Goal: Communication & Community: Participate in discussion

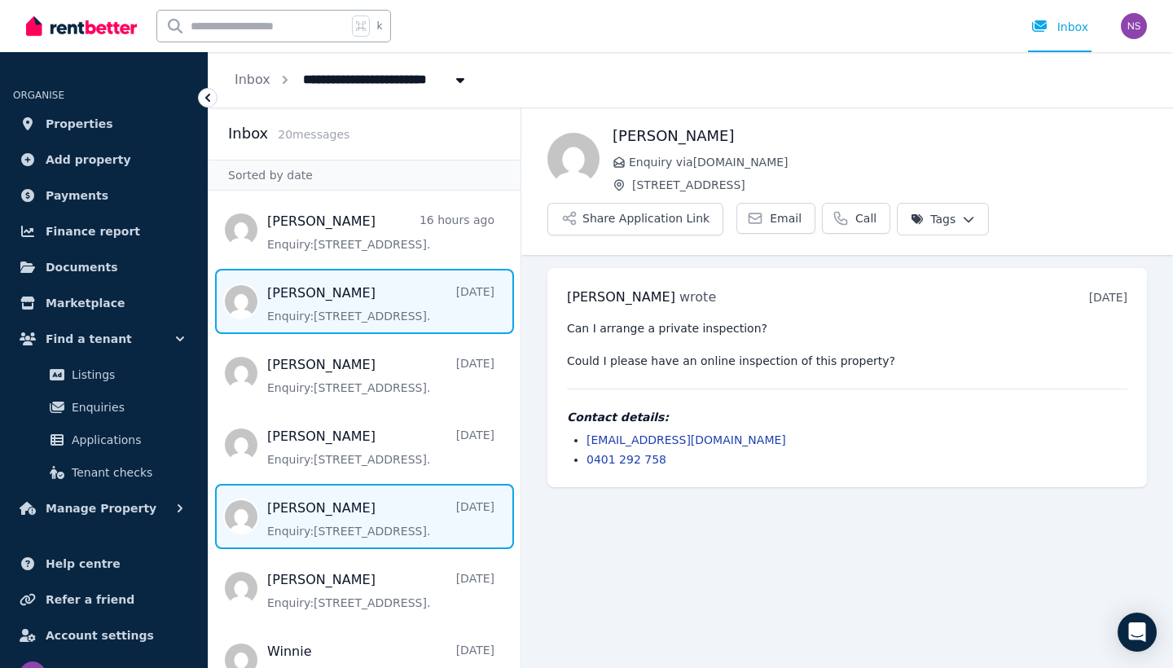
click at [319, 516] on span "Message list" at bounding box center [365, 516] width 312 height 65
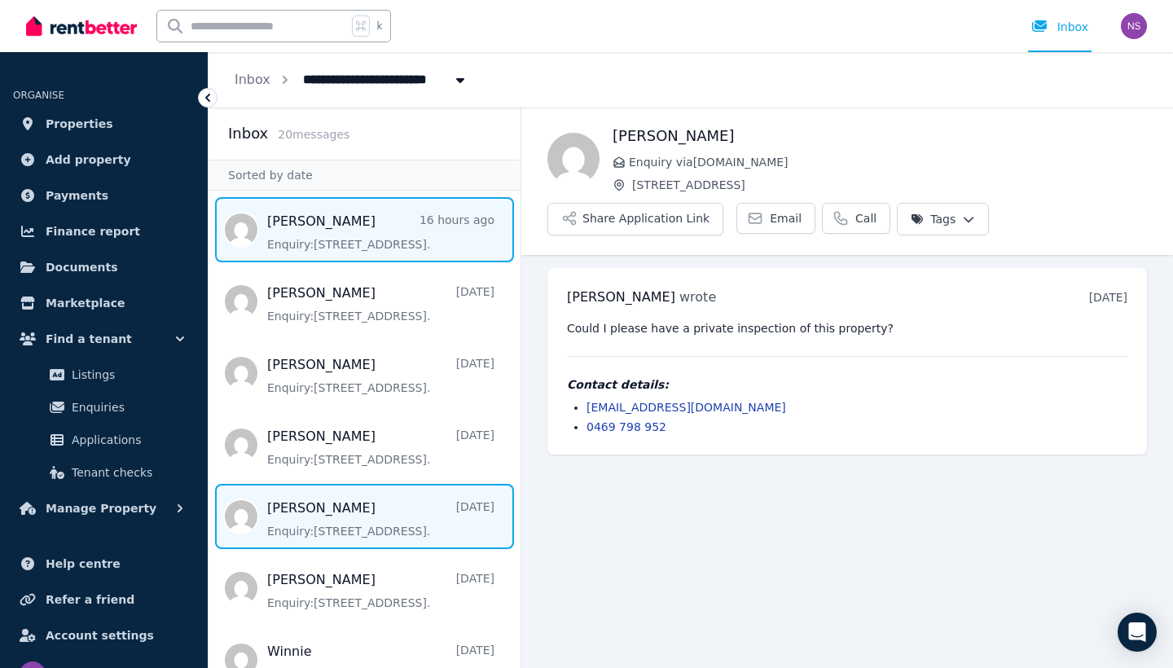
click at [367, 224] on span "Message list" at bounding box center [365, 229] width 312 height 65
